Goal: Information Seeking & Learning: Compare options

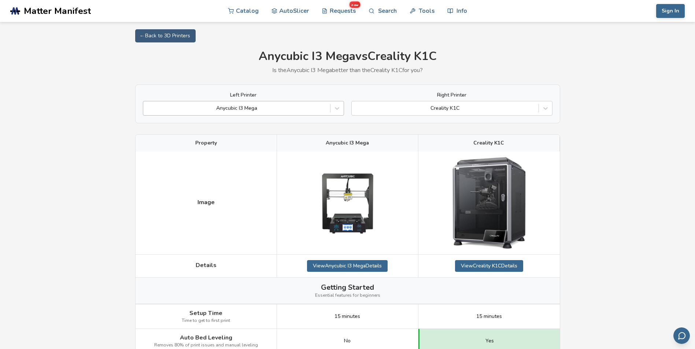
drag, startPoint x: 0, startPoint y: 0, endPoint x: 260, endPoint y: 113, distance: 283.3
click at [260, 113] on div "Anycubic I3 Mega" at bounding box center [236, 108] width 187 height 10
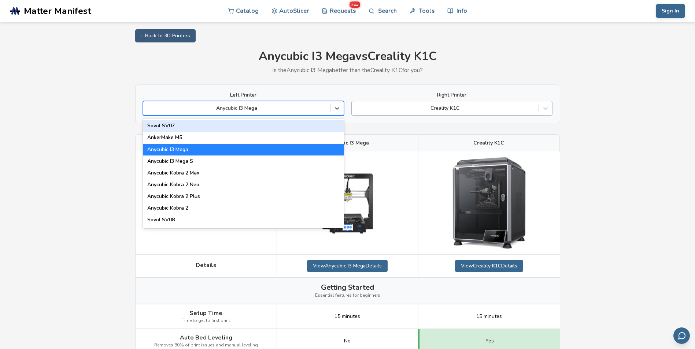
click at [446, 102] on div "Creality K1C" at bounding box center [451, 108] width 201 height 15
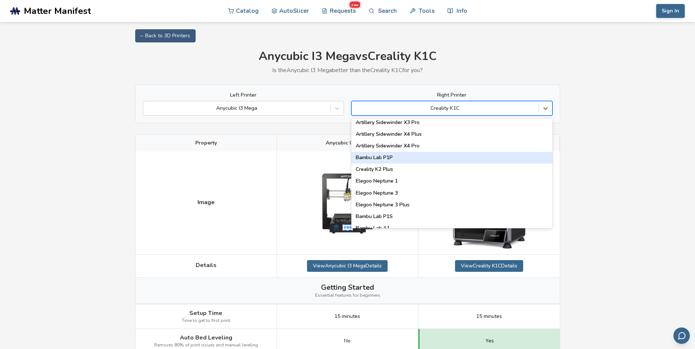
scroll to position [463, 0]
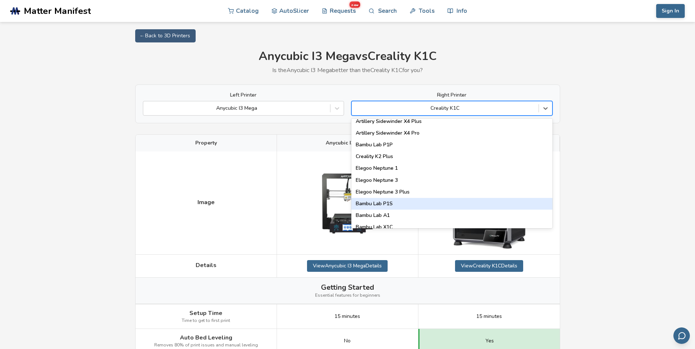
click at [398, 204] on div "Bambu Lab P1S" at bounding box center [451, 204] width 201 height 12
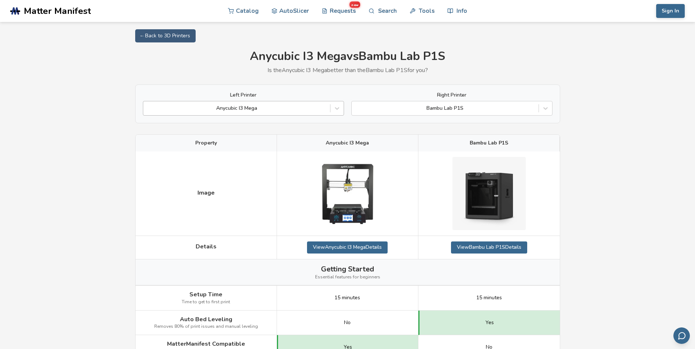
click at [280, 111] on div at bounding box center [236, 108] width 179 height 7
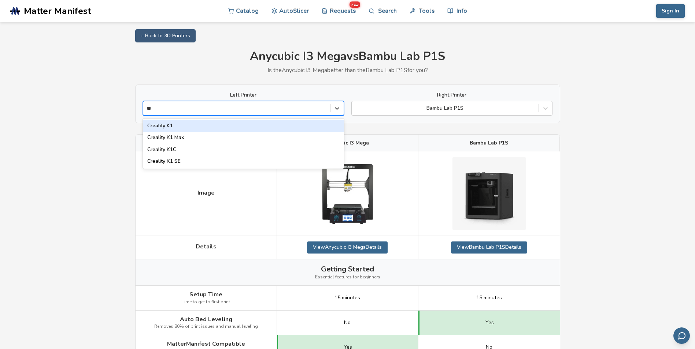
type input "***"
click at [266, 131] on div "Creality K1C" at bounding box center [243, 126] width 201 height 12
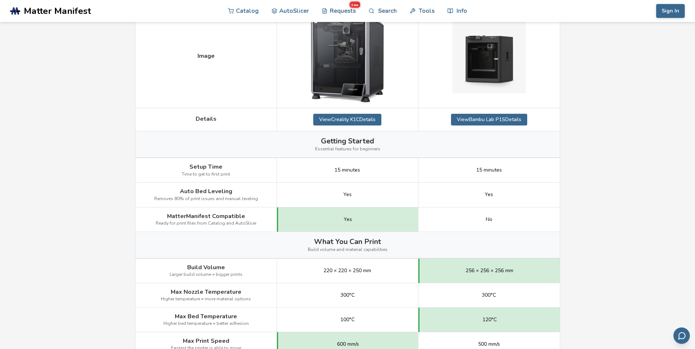
scroll to position [256, 0]
